Goal: Task Accomplishment & Management: Manage account settings

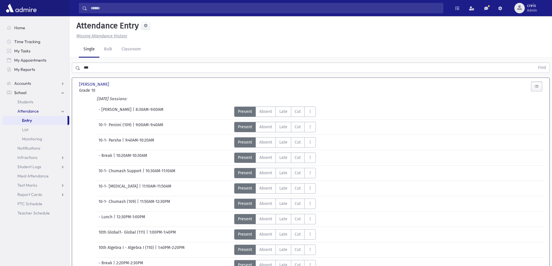
scroll to position [387, 0]
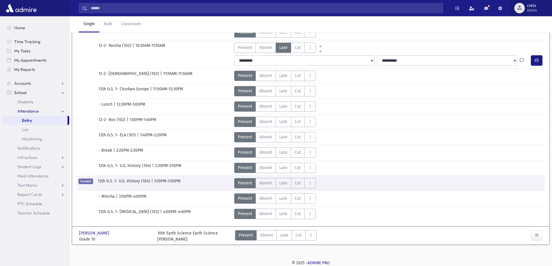
click at [532, 10] on span "Admin" at bounding box center [532, 10] width 10 height 5
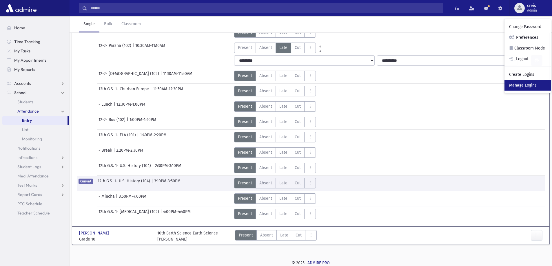
click at [519, 87] on link "Manage Logins" at bounding box center [528, 85] width 46 height 11
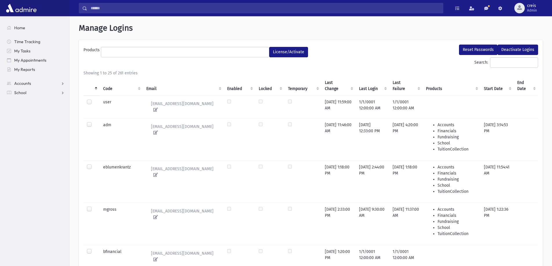
select select
click at [500, 61] on input "Search:" at bounding box center [514, 62] width 48 height 10
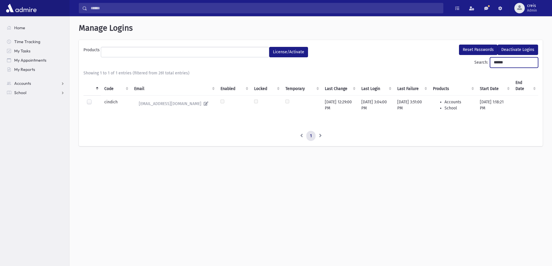
type input "******"
click at [94, 99] on label at bounding box center [94, 99] width 0 height 0
click at [485, 48] on button "Reset Passwords" at bounding box center [478, 50] width 39 height 10
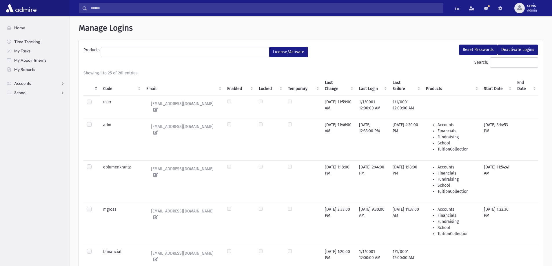
select select
